Goal: Task Accomplishment & Management: Complete application form

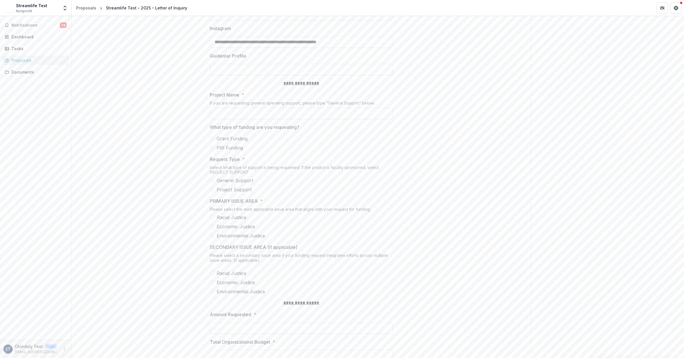
scroll to position [679, 0]
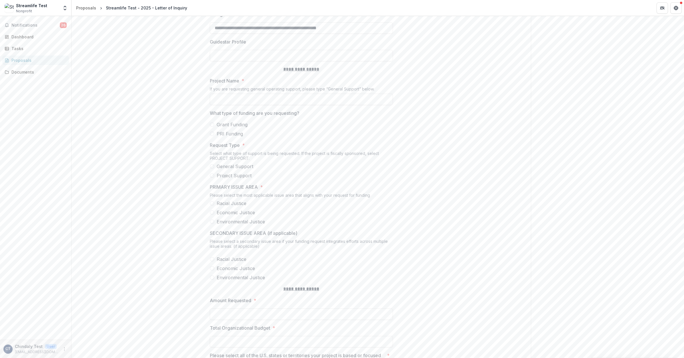
click at [213, 136] on span at bounding box center [212, 133] width 5 height 5
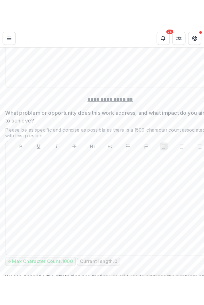
scroll to position [1164, 0]
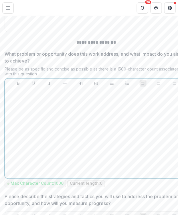
drag, startPoint x: 90, startPoint y: 165, endPoint x: 93, endPoint y: 170, distance: 5.9
click at [90, 165] on div at bounding box center [96, 134] width 178 height 86
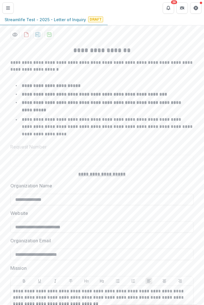
scroll to position [106, 0]
click at [36, 37] on icon "download-proposal" at bounding box center [38, 34] width 6 height 6
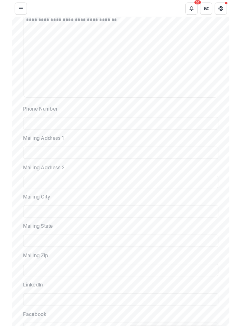
scroll to position [392, 0]
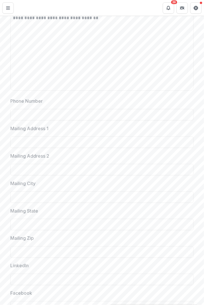
click at [123, 110] on div "Phone Number" at bounding box center [101, 109] width 183 height 23
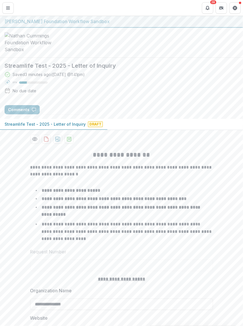
scroll to position [0, 0]
click at [236, 7] on icon "Get Help" at bounding box center [236, 7] width 1 height 1
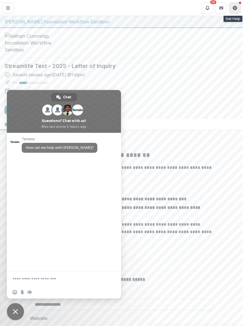
click at [236, 7] on icon "Get Help" at bounding box center [236, 7] width 1 height 1
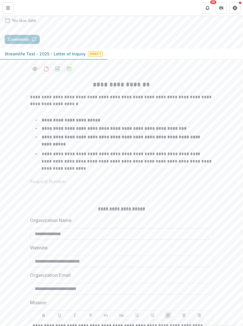
scroll to position [71, 0]
click at [130, 237] on input "**********" at bounding box center [121, 233] width 183 height 11
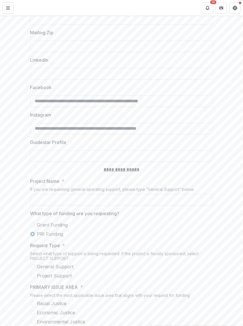
scroll to position [597, 0]
type input "**********"
click at [55, 205] on input "Project Name *" at bounding box center [121, 199] width 183 height 11
type input "*"
type input "**********"
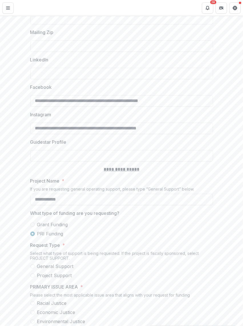
click at [32, 227] on span at bounding box center [32, 225] width 5 height 5
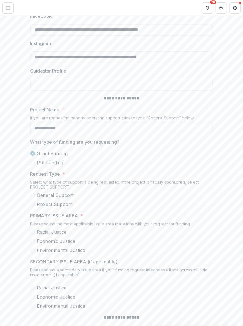
scroll to position [669, 0]
click at [31, 207] on span at bounding box center [32, 204] width 5 height 5
click at [32, 234] on span at bounding box center [32, 232] width 5 height 5
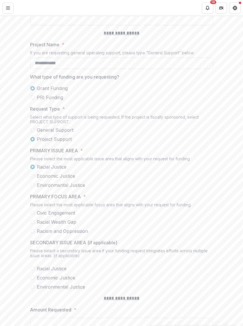
scroll to position [740, 0]
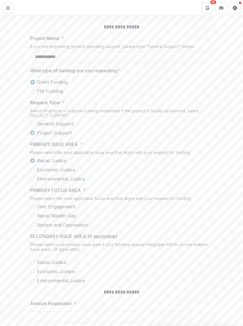
click at [32, 172] on span at bounding box center [32, 170] width 5 height 5
click at [31, 181] on span at bounding box center [32, 179] width 5 height 5
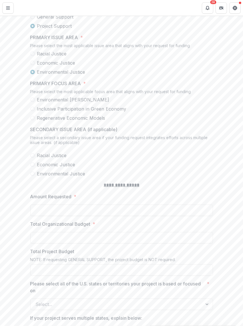
scroll to position [847, 0]
click at [32, 176] on span at bounding box center [32, 173] width 5 height 5
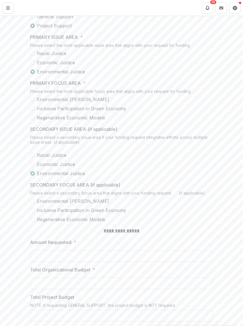
click at [31, 167] on span at bounding box center [32, 164] width 5 height 5
click at [31, 158] on span at bounding box center [32, 155] width 5 height 5
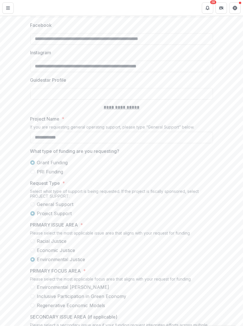
scroll to position [601, 0]
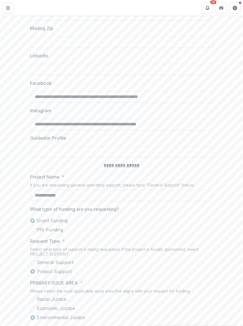
click at [33, 265] on span at bounding box center [32, 262] width 5 height 5
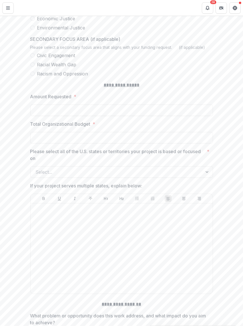
scroll to position [995, 0]
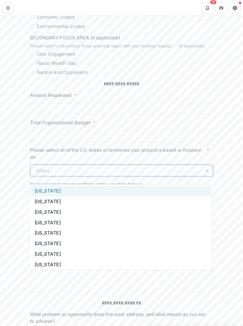
click at [68, 172] on div at bounding box center [117, 171] width 162 height 8
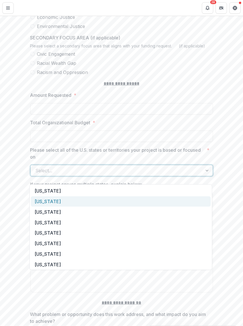
click at [73, 198] on div "[US_STATE]" at bounding box center [121, 202] width 180 height 11
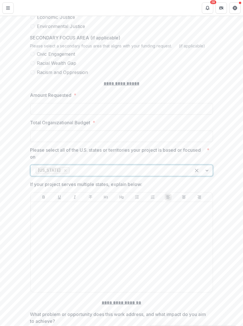
click at [116, 175] on div at bounding box center [128, 171] width 115 height 8
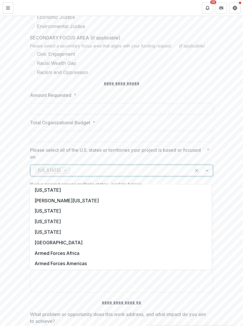
scroll to position [601, 0]
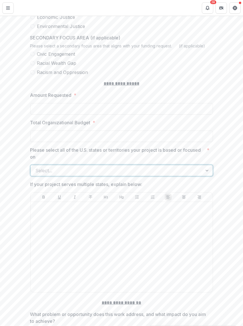
click at [207, 176] on div at bounding box center [208, 170] width 10 height 11
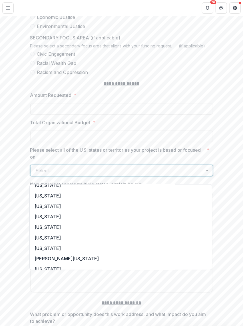
scroll to position [501, 0]
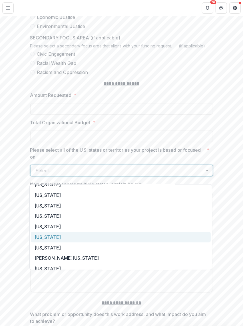
click at [56, 237] on div "[US_STATE]" at bounding box center [121, 237] width 180 height 11
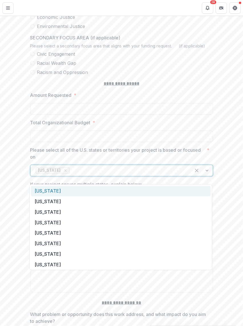
click at [114, 175] on div at bounding box center [128, 171] width 115 height 8
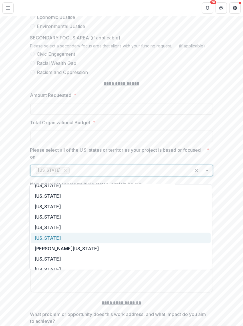
scroll to position [500, 0]
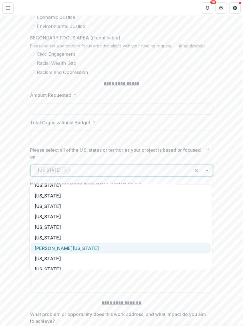
drag, startPoint x: 43, startPoint y: 235, endPoint x: 47, endPoint y: 247, distance: 13.1
click at [47, 247] on div "[US_STATE] [US_STATE] [US_STATE] [US_STATE] [US_STATE] [US_STATE] [US_STATE] [U…" at bounding box center [120, 228] width 183 height 86
click at [47, 247] on div "[PERSON_NAME][US_STATE]" at bounding box center [121, 248] width 180 height 11
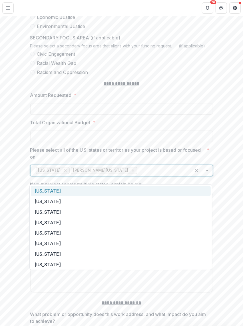
click at [138, 174] on span "[PERSON_NAME][US_STATE]" at bounding box center [104, 170] width 67 height 7
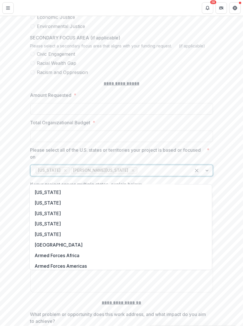
scroll to position [536, 0]
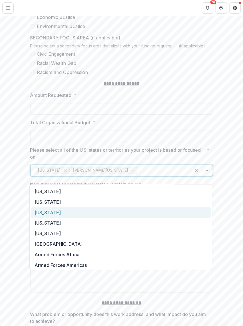
click at [82, 215] on div "[US_STATE]" at bounding box center [121, 213] width 180 height 11
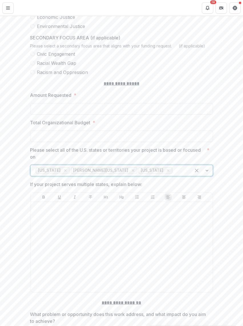
click at [174, 175] on div at bounding box center [180, 171] width 12 height 8
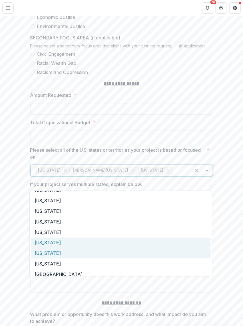
scroll to position [501, 0]
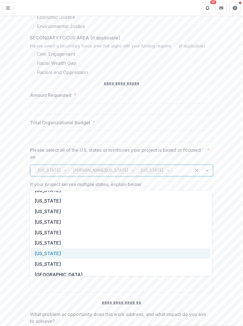
click at [55, 250] on div "[US_STATE]" at bounding box center [121, 254] width 180 height 11
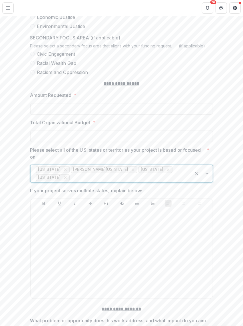
click at [121, 182] on div at bounding box center [128, 178] width 115 height 8
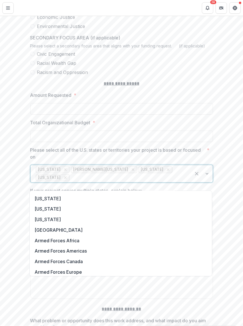
scroll to position [536, 0]
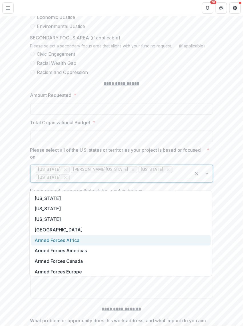
click at [96, 238] on div "Armed Forces Africa" at bounding box center [121, 240] width 180 height 11
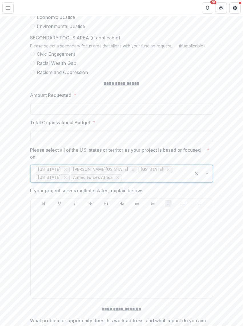
click at [125, 181] on input "Please select all of the U.S. states or territories your project is based or fo…" at bounding box center [123, 177] width 1 height 7
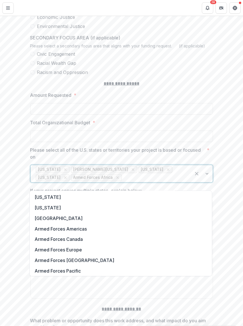
scroll to position [558, 0]
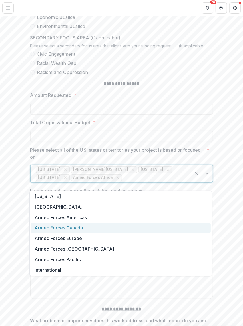
click at [85, 231] on div "Armed Forces Canada" at bounding box center [121, 228] width 180 height 11
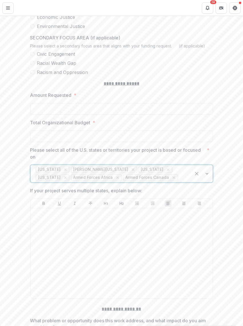
click at [180, 182] on div at bounding box center [183, 178] width 7 height 8
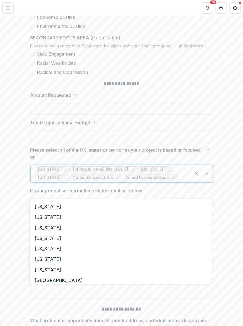
scroll to position [548, 0]
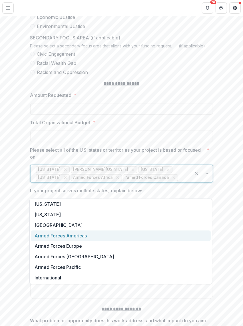
click at [96, 237] on div "Armed Forces Americas" at bounding box center [121, 236] width 180 height 11
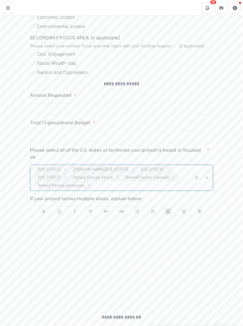
click at [96, 189] on input "Please select all of the U.S. states or territories your project is based or fo…" at bounding box center [95, 186] width 1 height 7
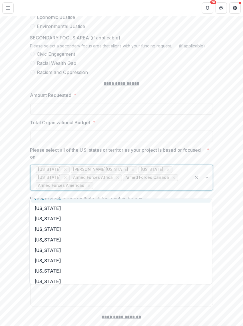
scroll to position [537, 0]
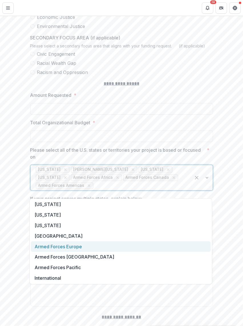
click at [99, 245] on div "Armed Forces Europe" at bounding box center [121, 247] width 180 height 11
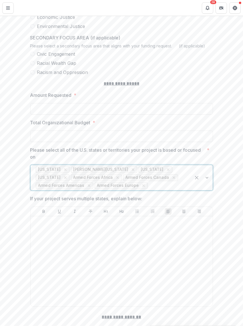
click at [149, 190] on div at bounding box center [167, 186] width 37 height 8
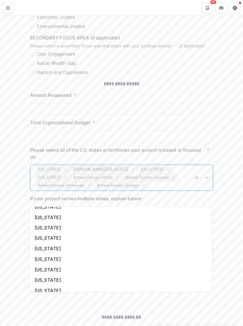
scroll to position [527, 0]
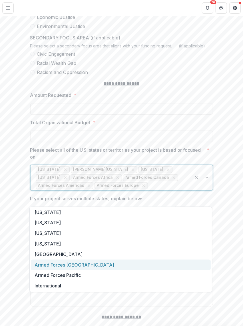
click at [120, 265] on div "Armed Forces [GEOGRAPHIC_DATA]" at bounding box center [121, 265] width 180 height 11
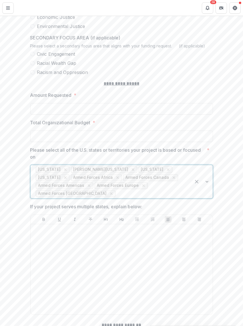
click at [158, 197] on div at bounding box center [151, 194] width 69 height 8
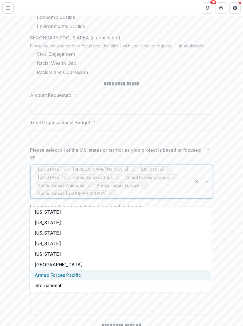
scroll to position [517, 0]
click at [142, 278] on div "Armed Forces Pacific" at bounding box center [121, 275] width 180 height 11
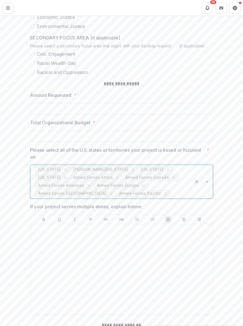
click at [171, 198] on div at bounding box center [178, 194] width 15 height 8
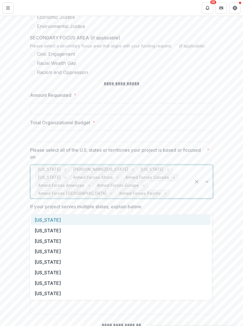
scroll to position [0, 0]
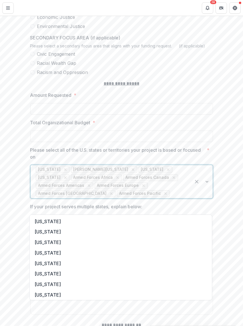
click at [18, 200] on div "**********" at bounding box center [121, 34] width 243 height 1765
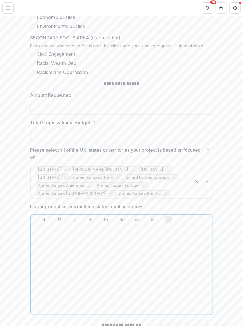
click at [95, 274] on div at bounding box center [122, 270] width 178 height 86
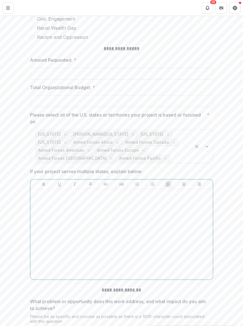
scroll to position [1030, 0]
click at [113, 252] on div at bounding box center [122, 234] width 178 height 86
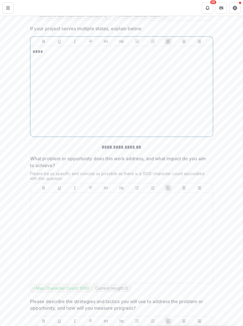
scroll to position [1173, 0]
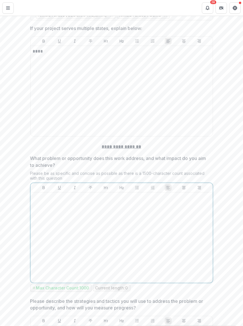
click at [167, 264] on div at bounding box center [122, 238] width 178 height 86
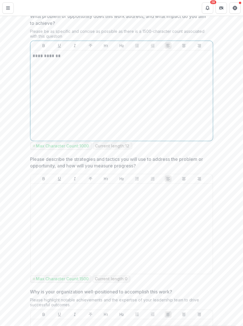
scroll to position [1316, 0]
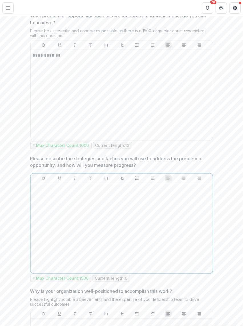
click at [116, 236] on div at bounding box center [122, 229] width 178 height 86
click at [116, 236] on div "**********" at bounding box center [122, 229] width 178 height 86
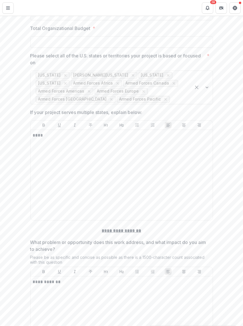
scroll to position [1062, 0]
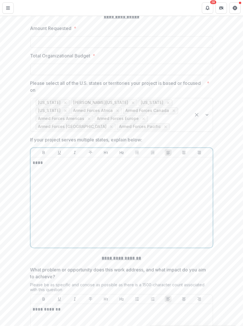
click at [138, 186] on div "****" at bounding box center [122, 203] width 178 height 86
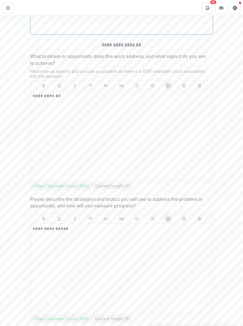
scroll to position [1276, 0]
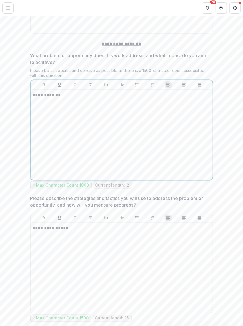
click at [138, 178] on div "**********" at bounding box center [122, 135] width 178 height 86
click at [131, 164] on div "**********" at bounding box center [122, 135] width 178 height 86
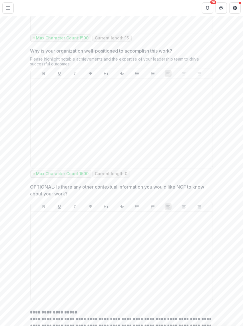
scroll to position [1479, 0]
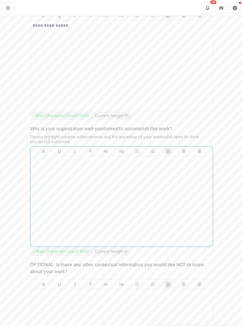
click at [133, 183] on div at bounding box center [122, 201] width 178 height 86
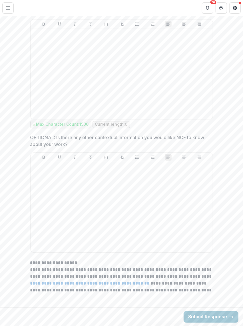
click at [150, 286] on u "**********" at bounding box center [90, 283] width 121 height 4
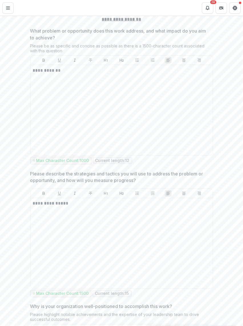
scroll to position [1515, 0]
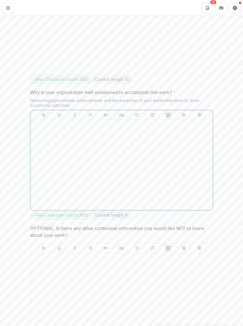
click at [160, 189] on div at bounding box center [122, 165] width 178 height 86
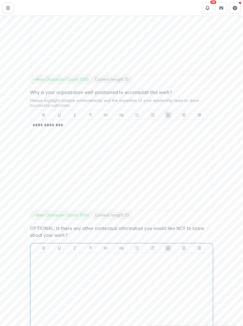
click at [164, 298] on div at bounding box center [122, 298] width 178 height 86
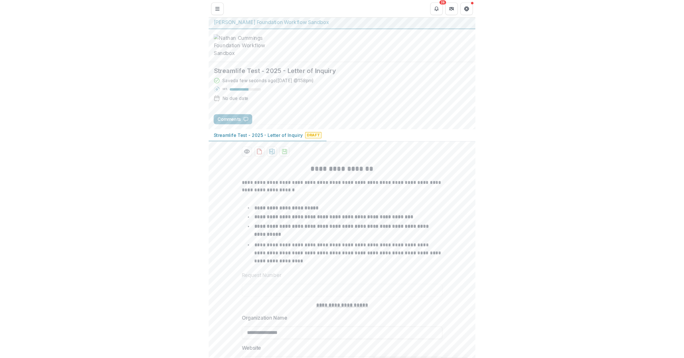
scroll to position [0, 0]
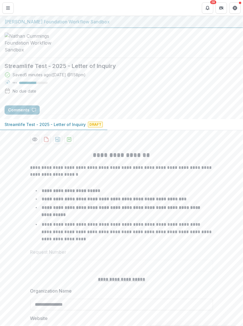
click at [124, 34] on div at bounding box center [121, 43] width 243 height 30
click at [239, 9] on button "Get Help" at bounding box center [235, 7] width 11 height 11
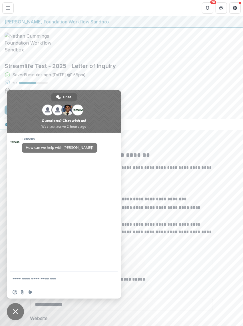
click at [119, 7] on header "Proposals Streamlife Test - 2025 - Letter of Inquiry 26" at bounding box center [121, 8] width 243 height 16
click at [10, 310] on span "Close chat" at bounding box center [15, 312] width 17 height 17
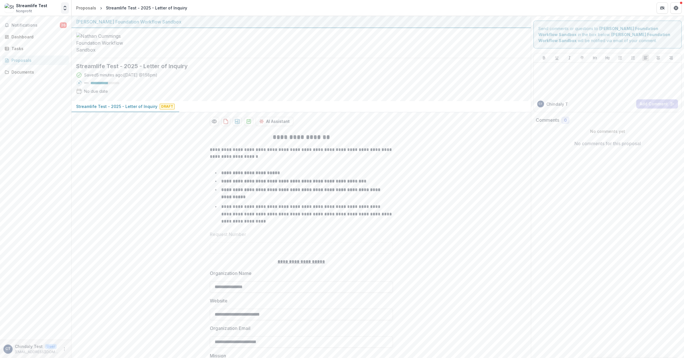
click at [64, 4] on button "Open entity switcher" at bounding box center [65, 7] width 8 height 11
click at [63, 348] on icon "More" at bounding box center [64, 348] width 5 height 5
click at [81, 349] on button "Logout" at bounding box center [102, 345] width 61 height 9
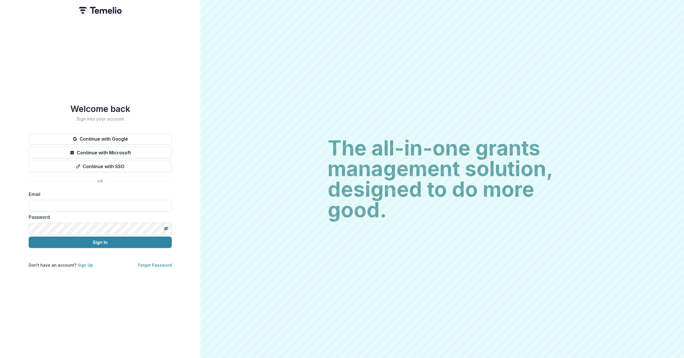
type input "**********"
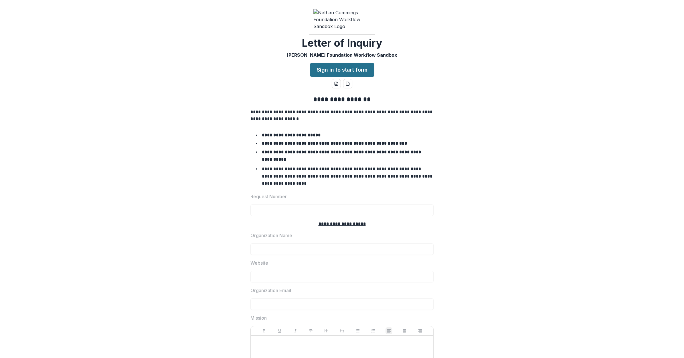
click at [357, 74] on link "Sign in to start form" at bounding box center [342, 70] width 64 height 14
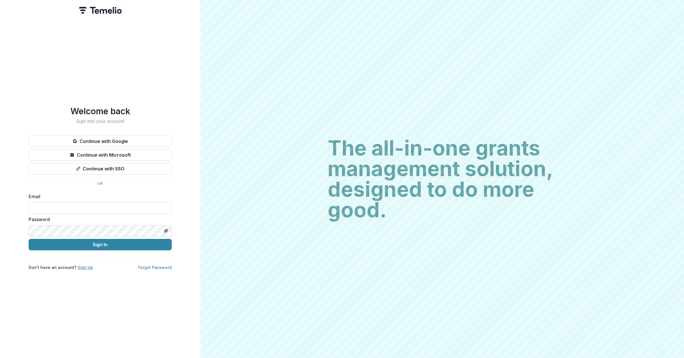
type input "**********"
click at [81, 265] on link "Sign Up" at bounding box center [85, 267] width 15 height 5
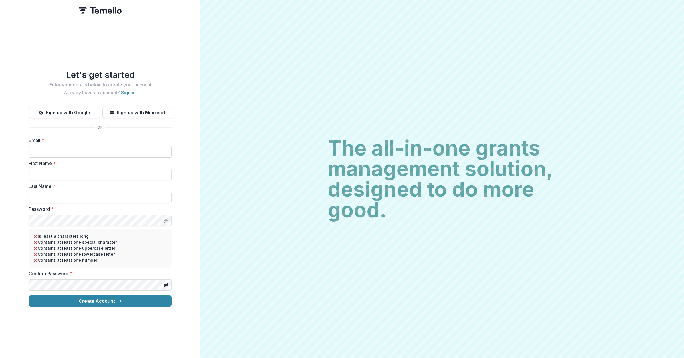
click at [66, 151] on input "Email *" at bounding box center [100, 151] width 143 height 11
type input "**********"
type input "****"
type input "********"
click at [134, 302] on button "Create Account" at bounding box center [100, 300] width 143 height 11
